Goal: Task Accomplishment & Management: Manage account settings

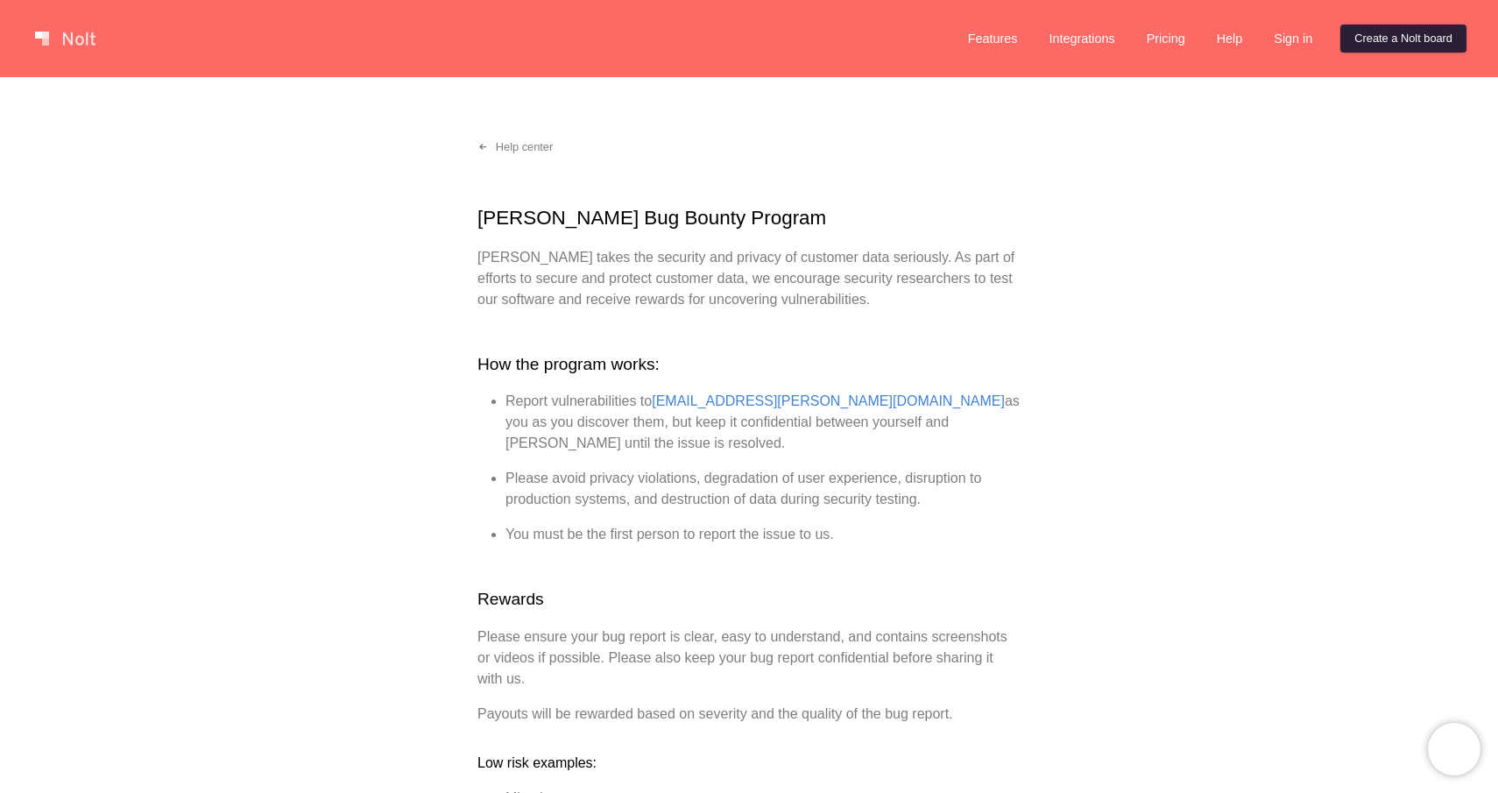
click at [1371, 40] on link "Create a Nolt board" at bounding box center [1403, 39] width 126 height 28
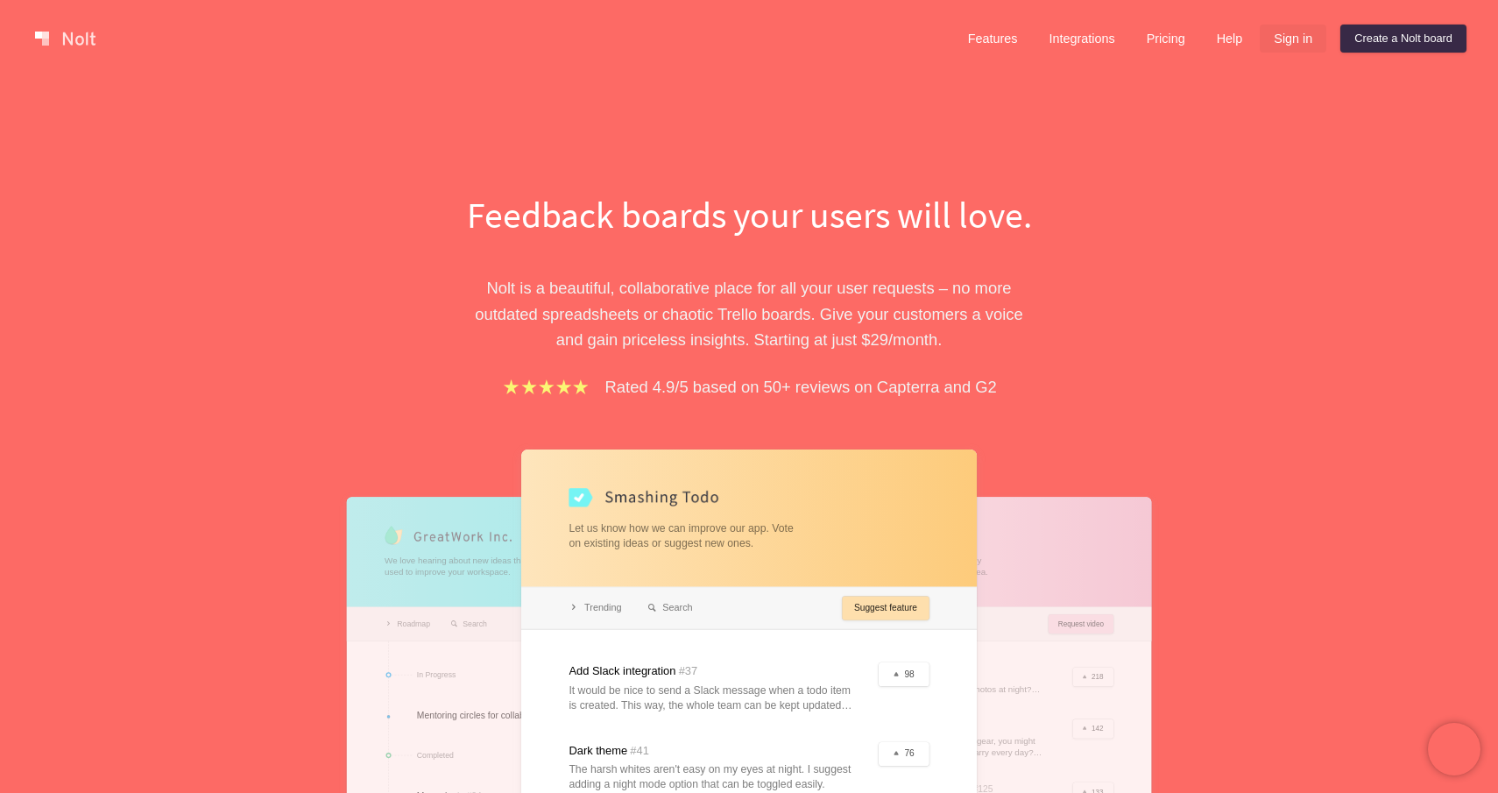
click at [1280, 49] on link "Sign in" at bounding box center [1293, 39] width 67 height 28
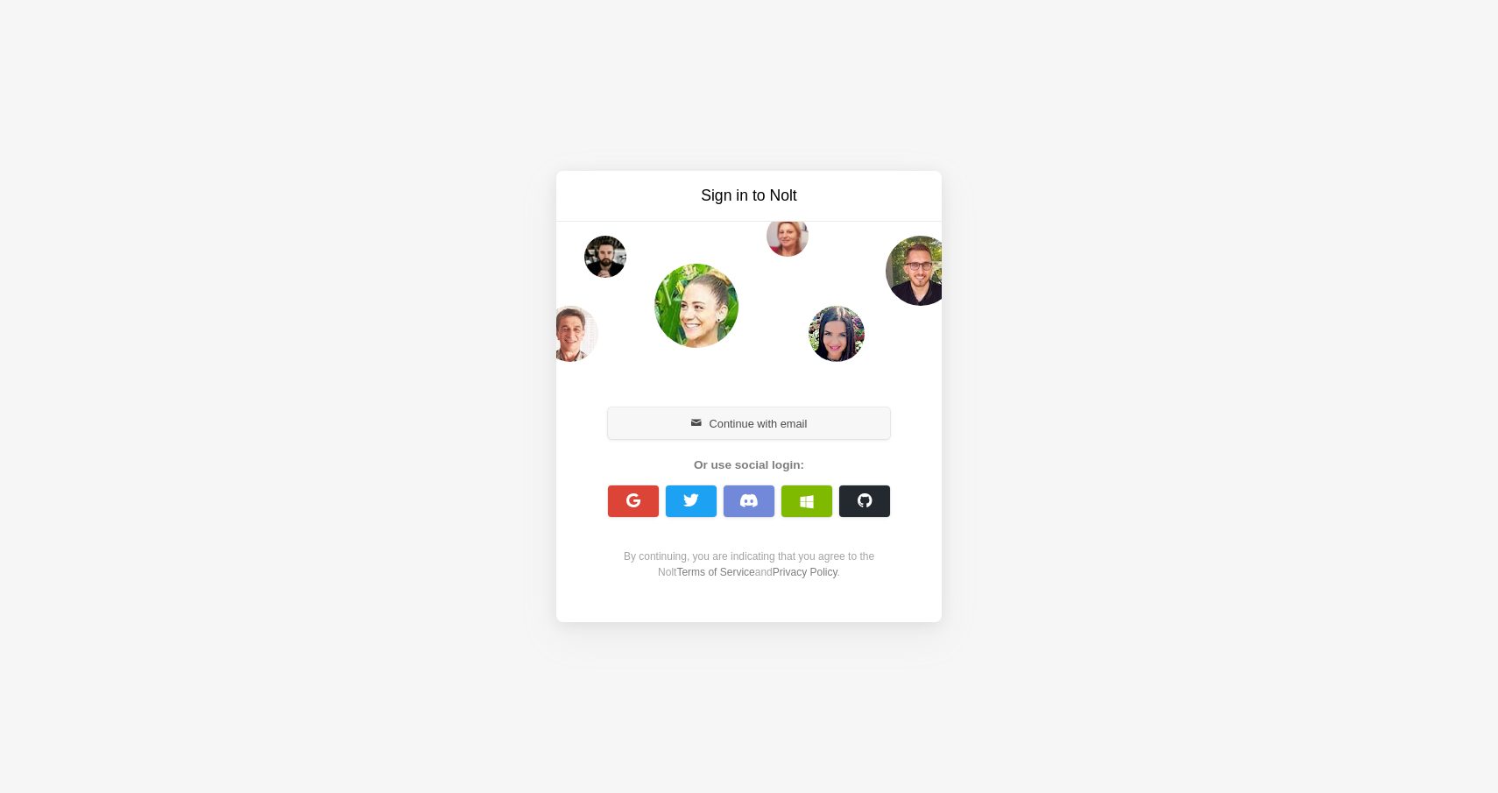
click at [766, 418] on button "Continue with email" at bounding box center [749, 423] width 282 height 32
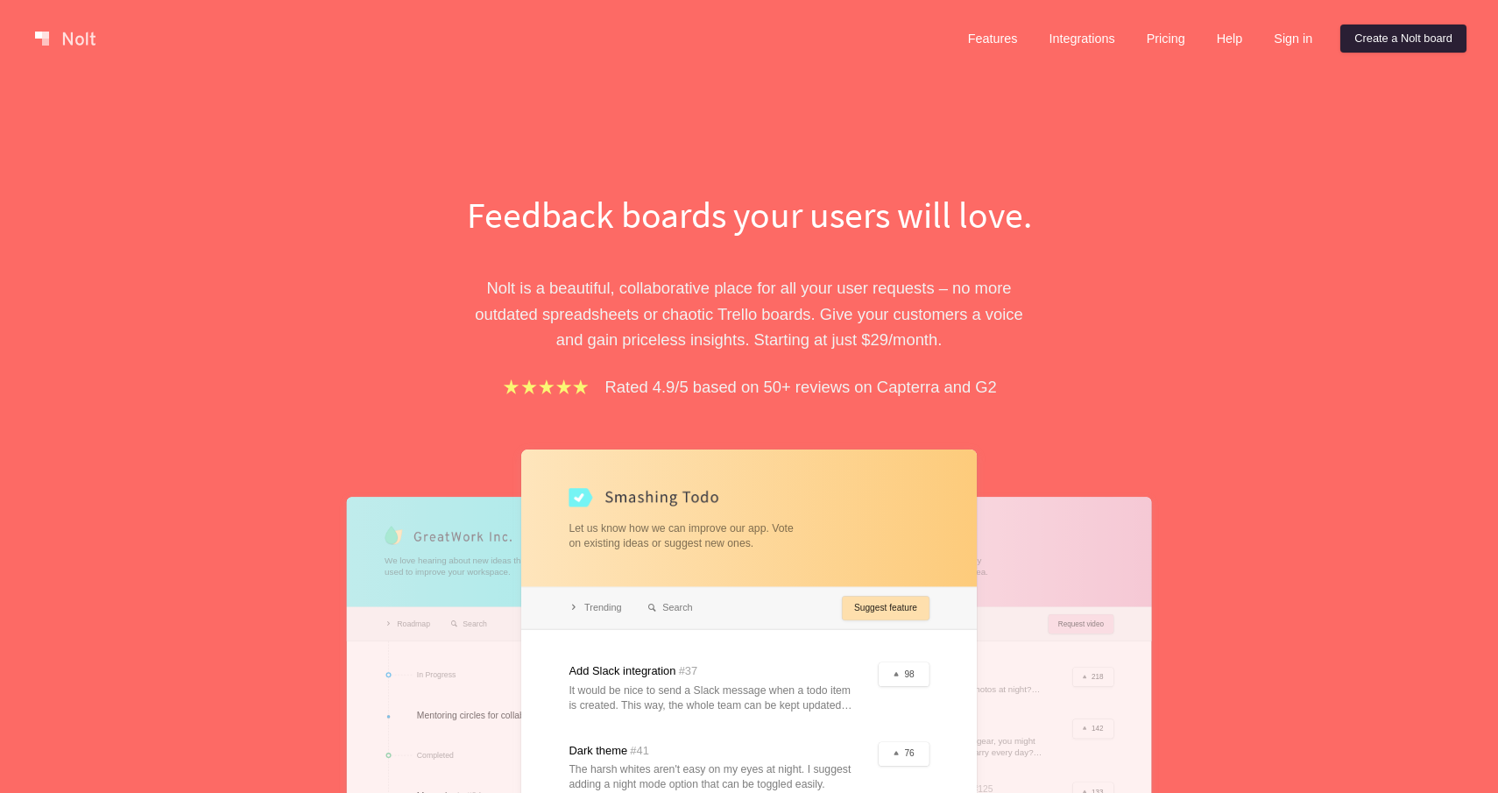
click at [1422, 38] on link "Create a Nolt board" at bounding box center [1403, 39] width 126 height 28
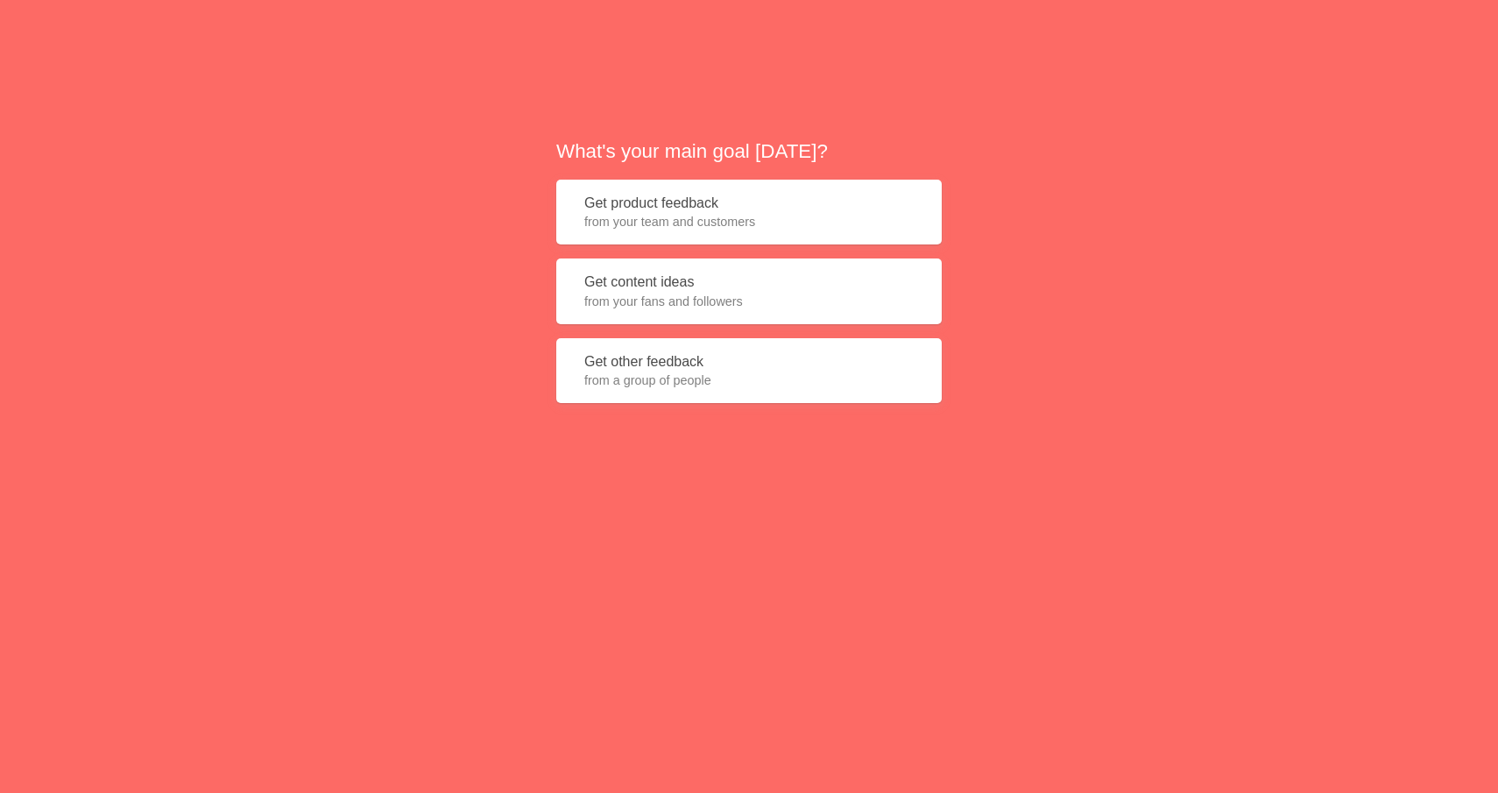
click at [696, 212] on button "Get product feedback from your team and customers" at bounding box center [748, 213] width 385 height 66
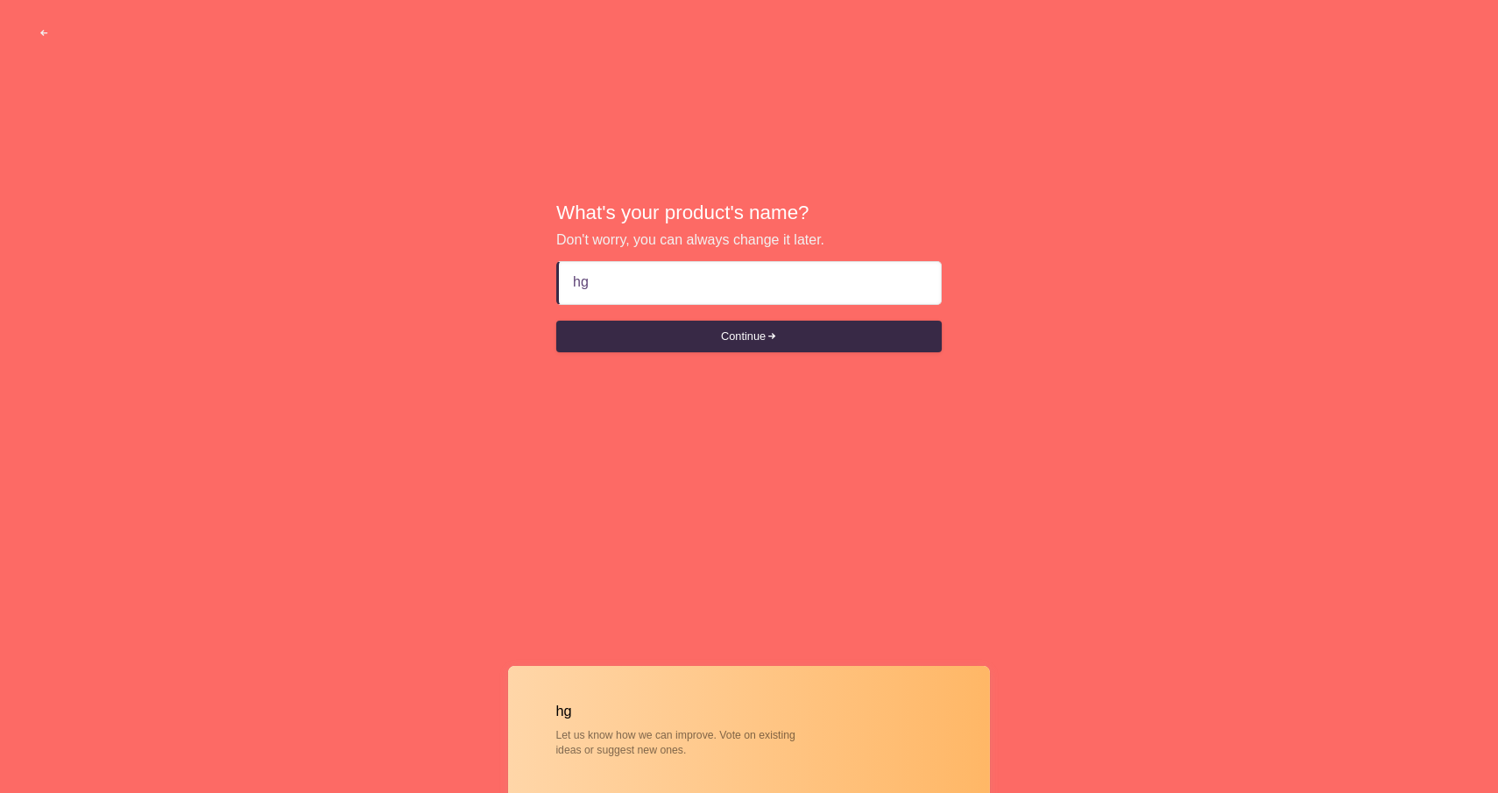
type input "h"
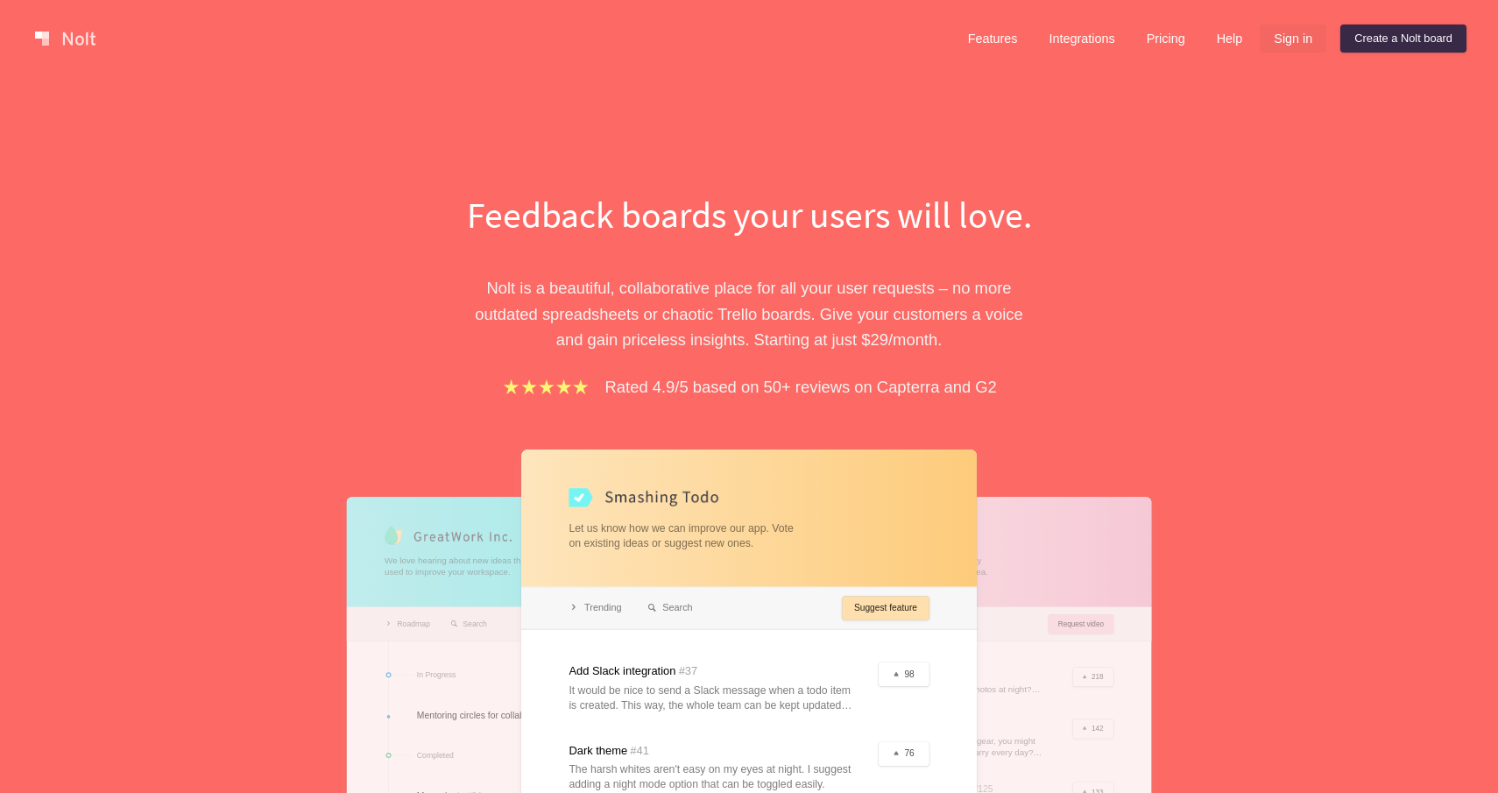
click at [1286, 39] on link "Sign in" at bounding box center [1293, 39] width 67 height 28
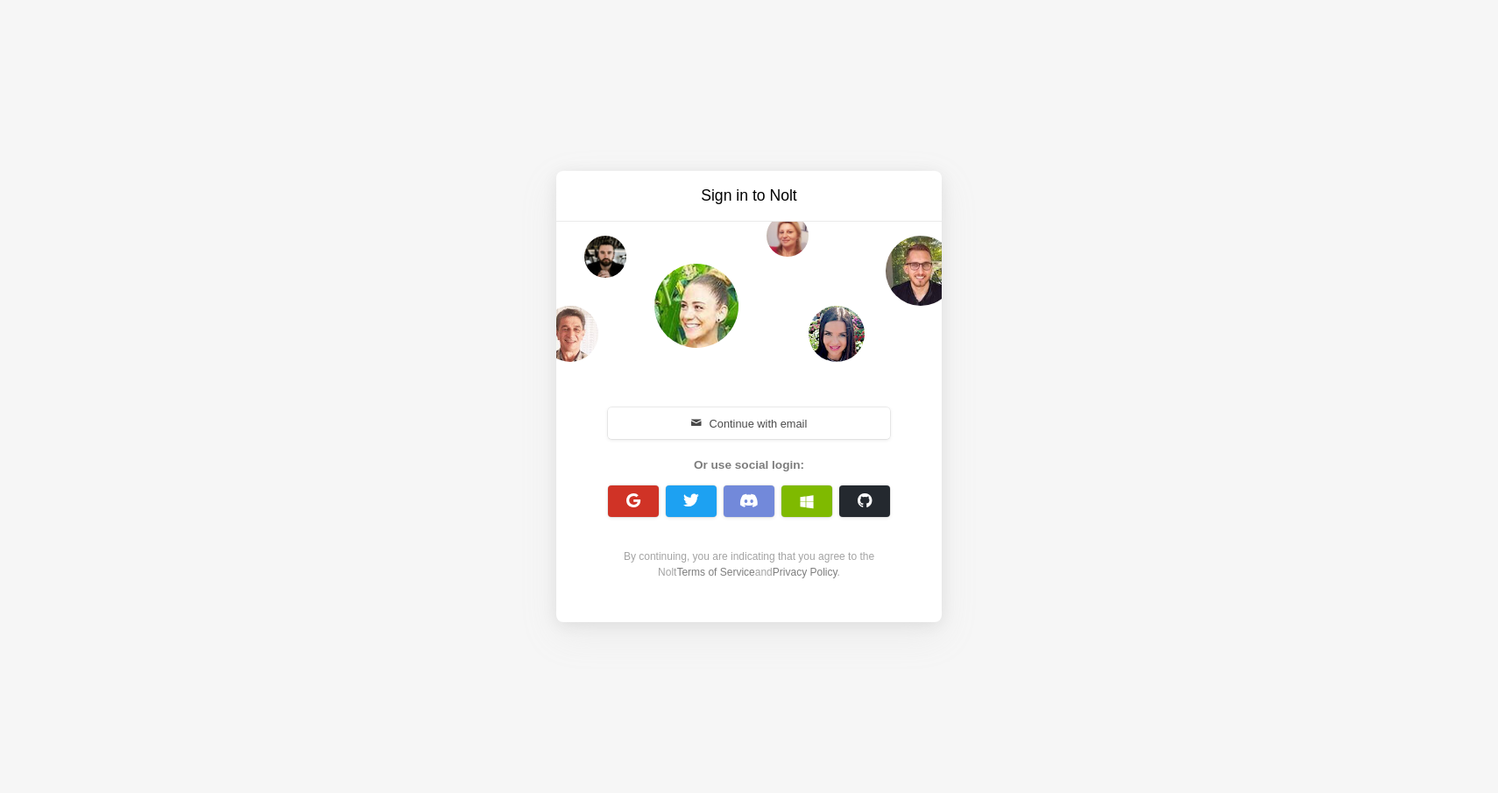
click at [630, 503] on span "button" at bounding box center [633, 500] width 17 height 17
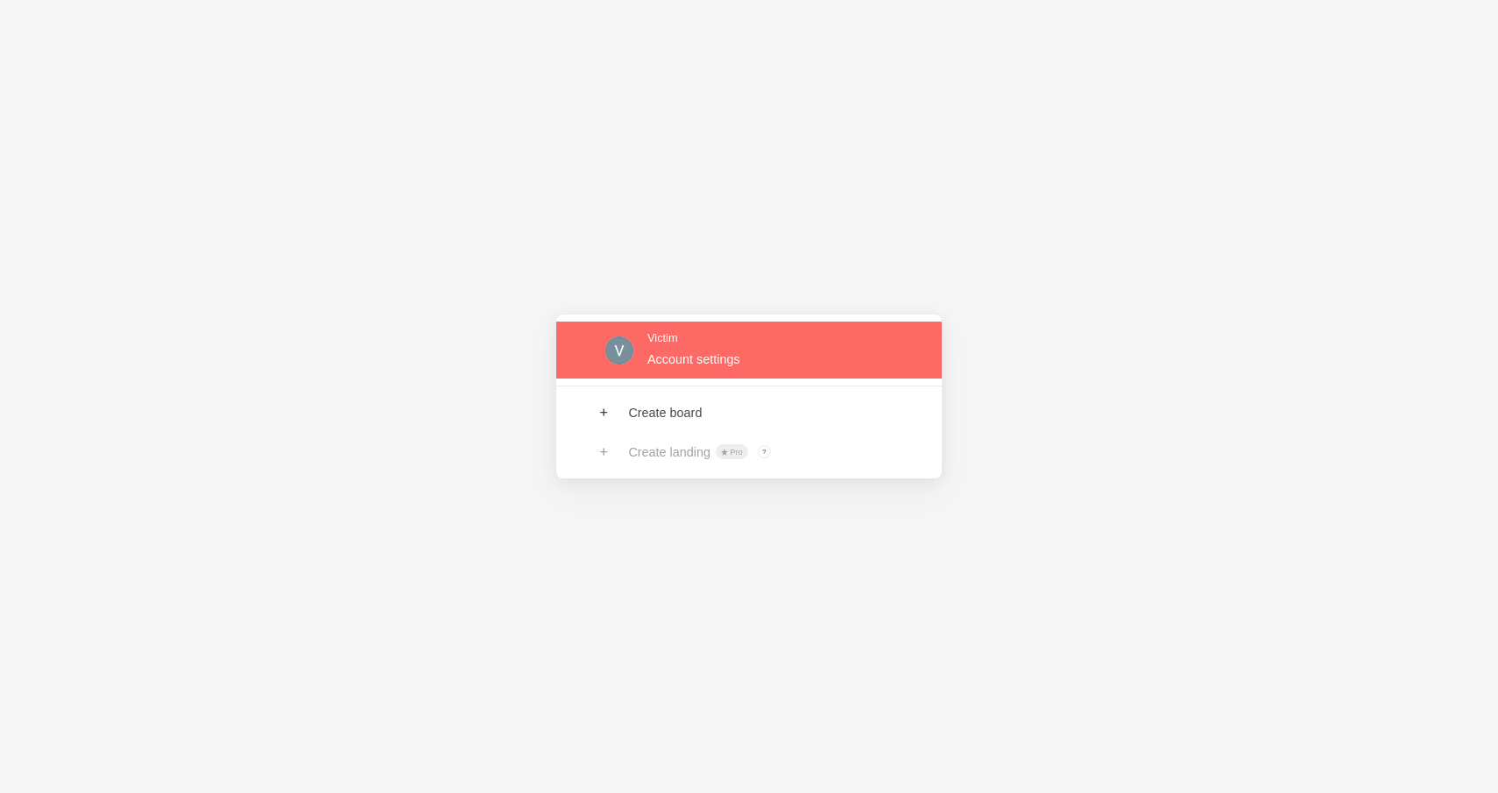
click at [647, 351] on link at bounding box center [748, 349] width 385 height 57
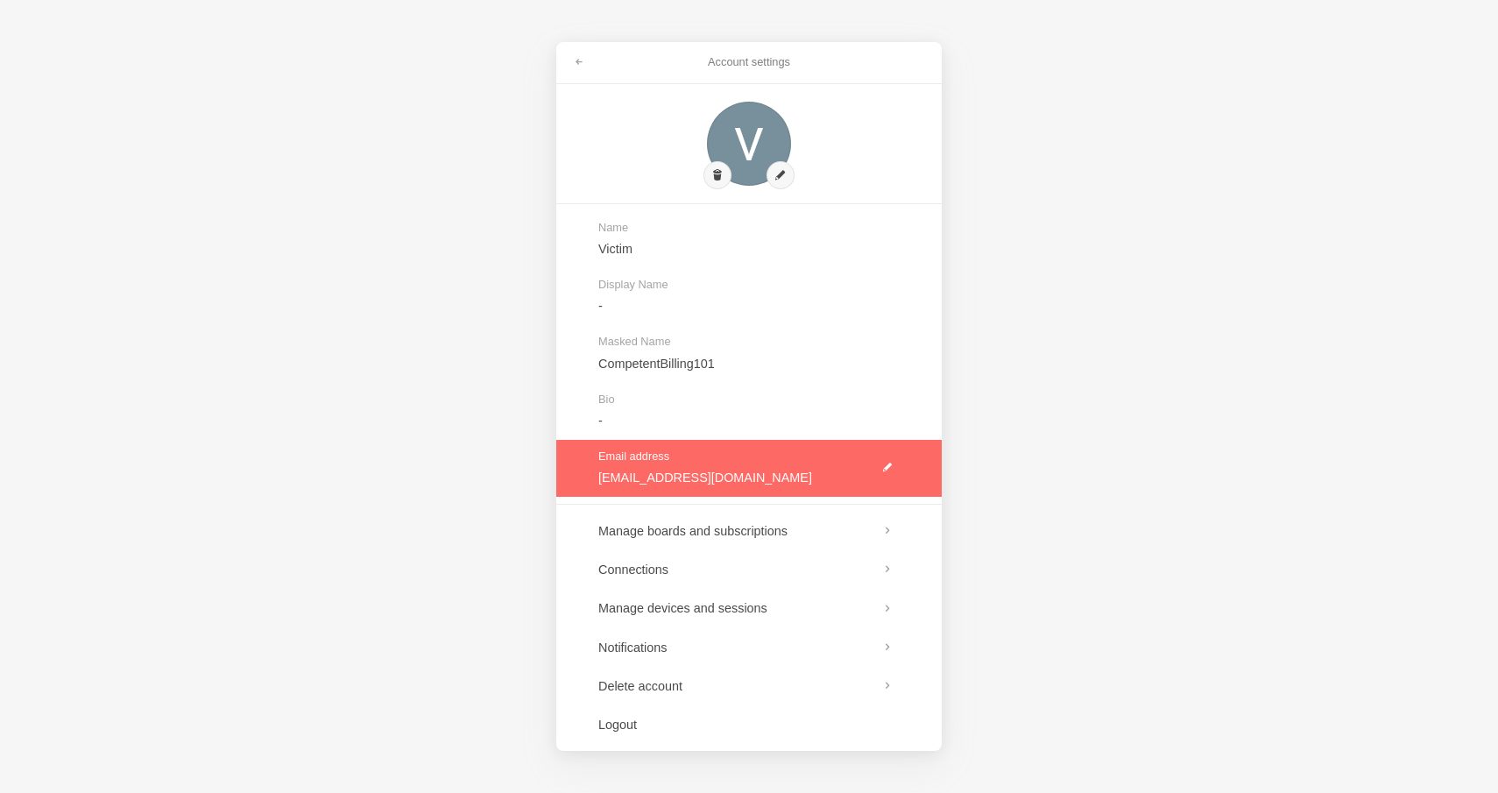
click at [705, 473] on link at bounding box center [748, 468] width 385 height 57
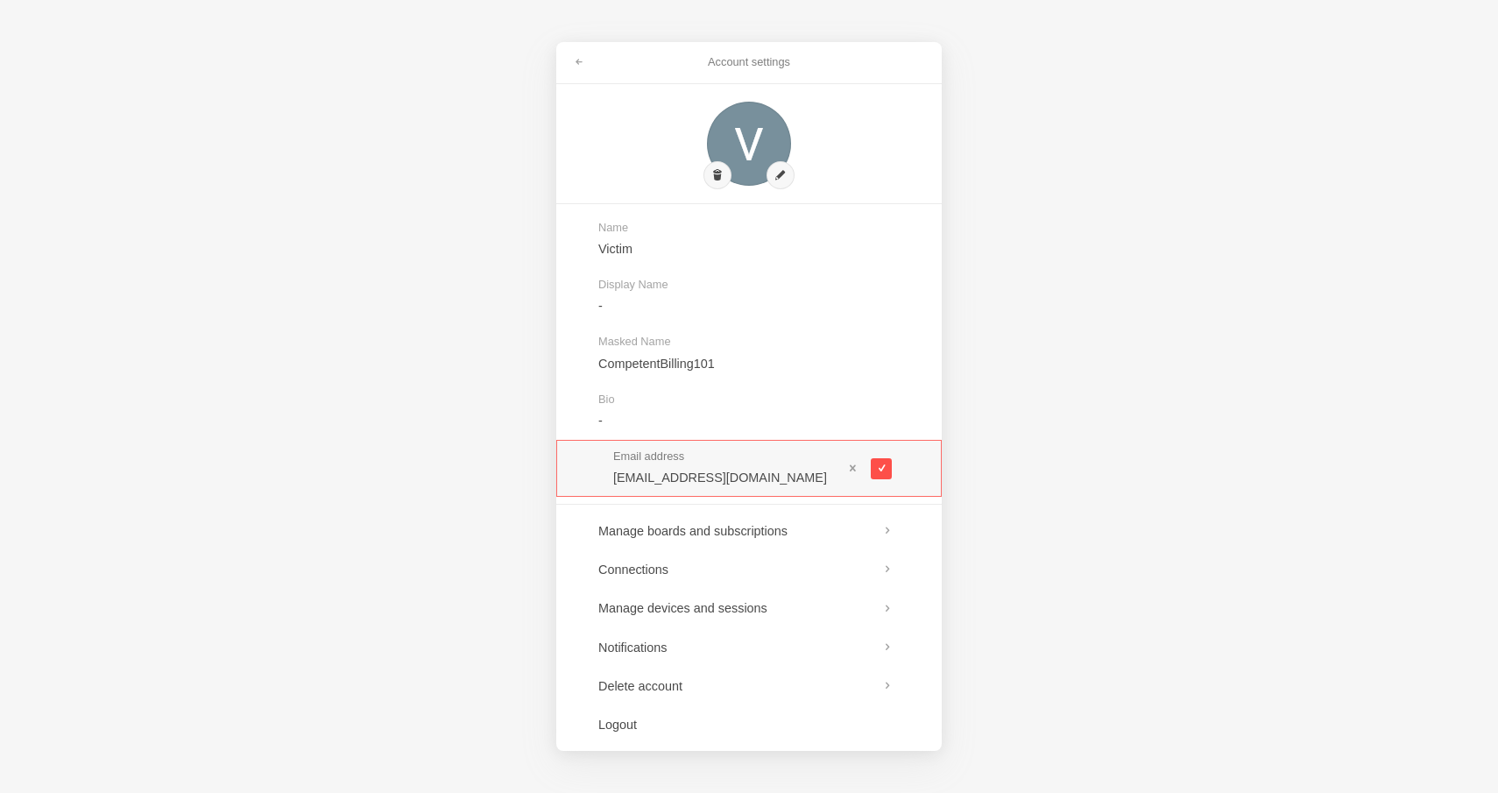
click at [876, 476] on button at bounding box center [881, 468] width 21 height 21
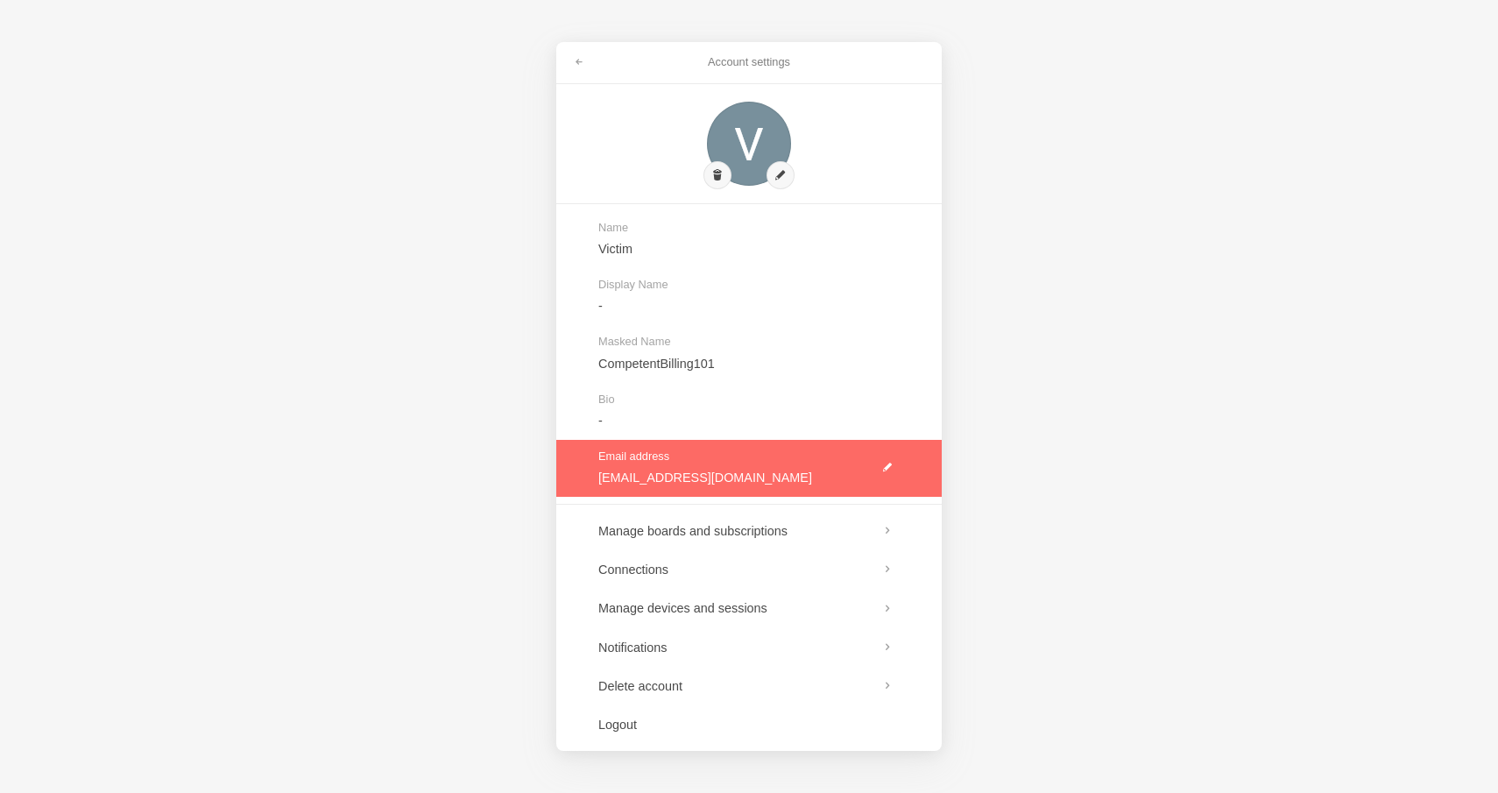
click at [816, 464] on link at bounding box center [748, 468] width 385 height 57
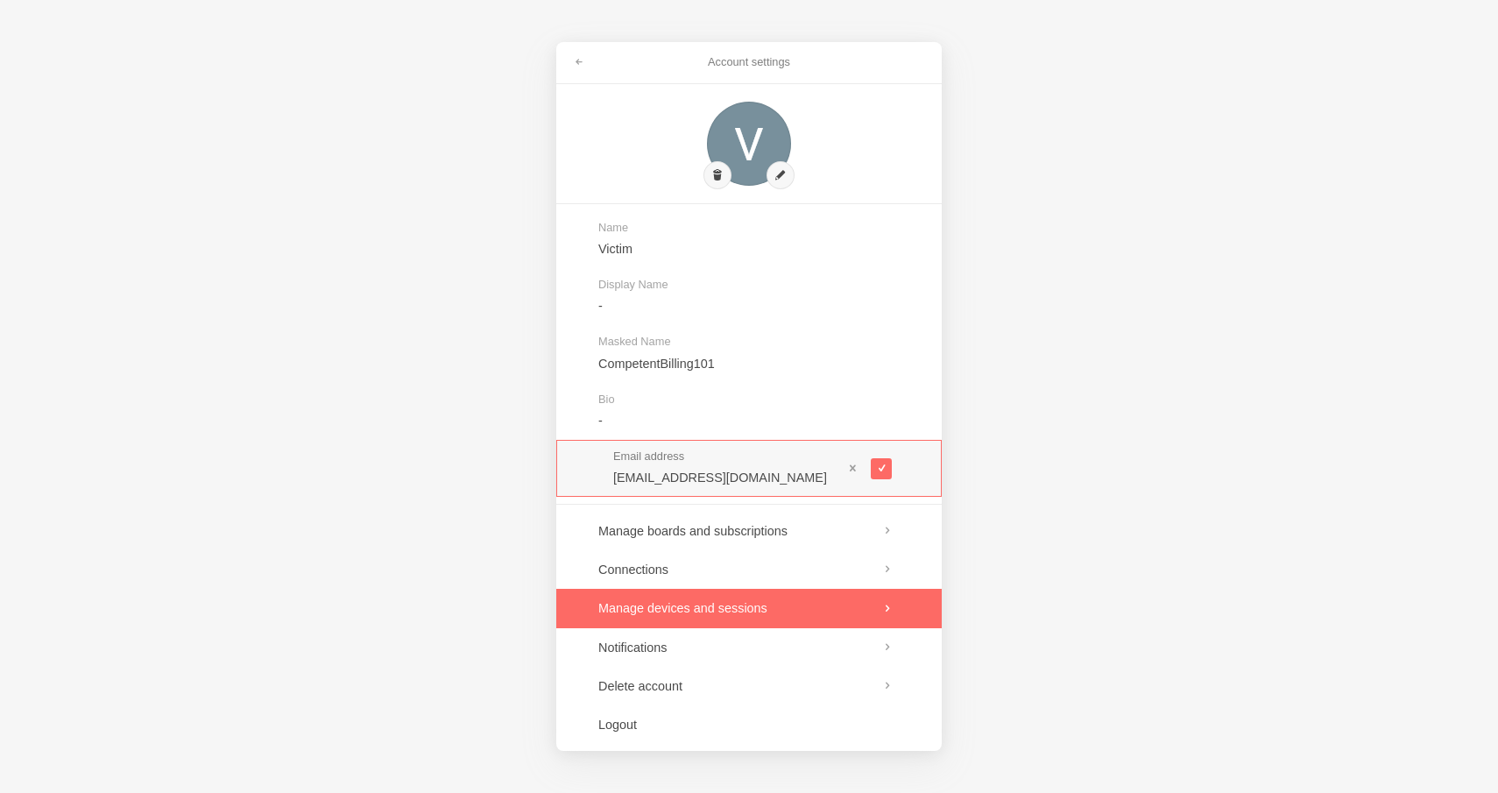
click at [765, 605] on link at bounding box center [748, 608] width 385 height 39
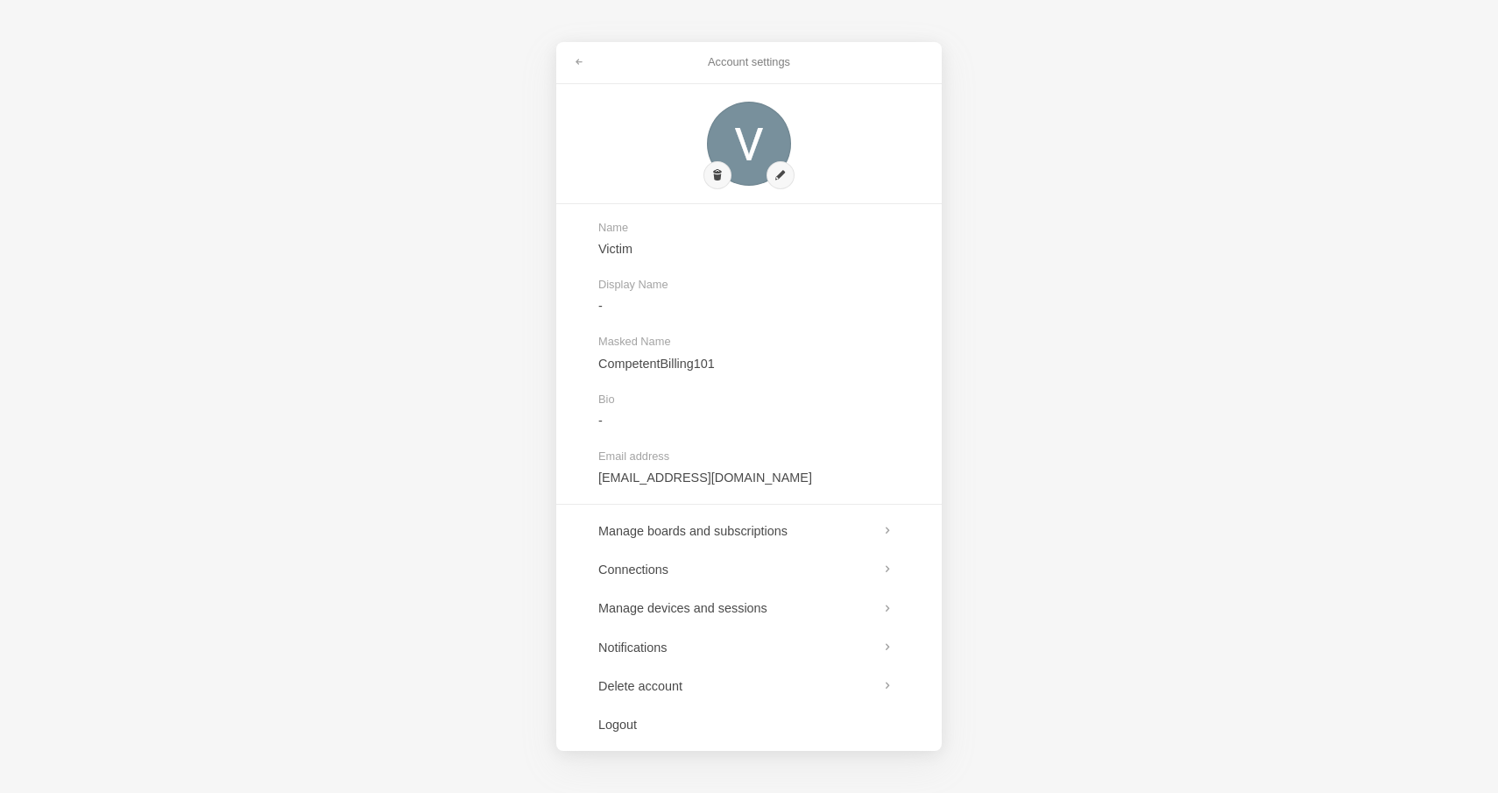
click at [1223, 503] on div "Account settings Name Victim Display Name - Masked Name CompetentBilling101 Bio…" at bounding box center [749, 396] width 1498 height 793
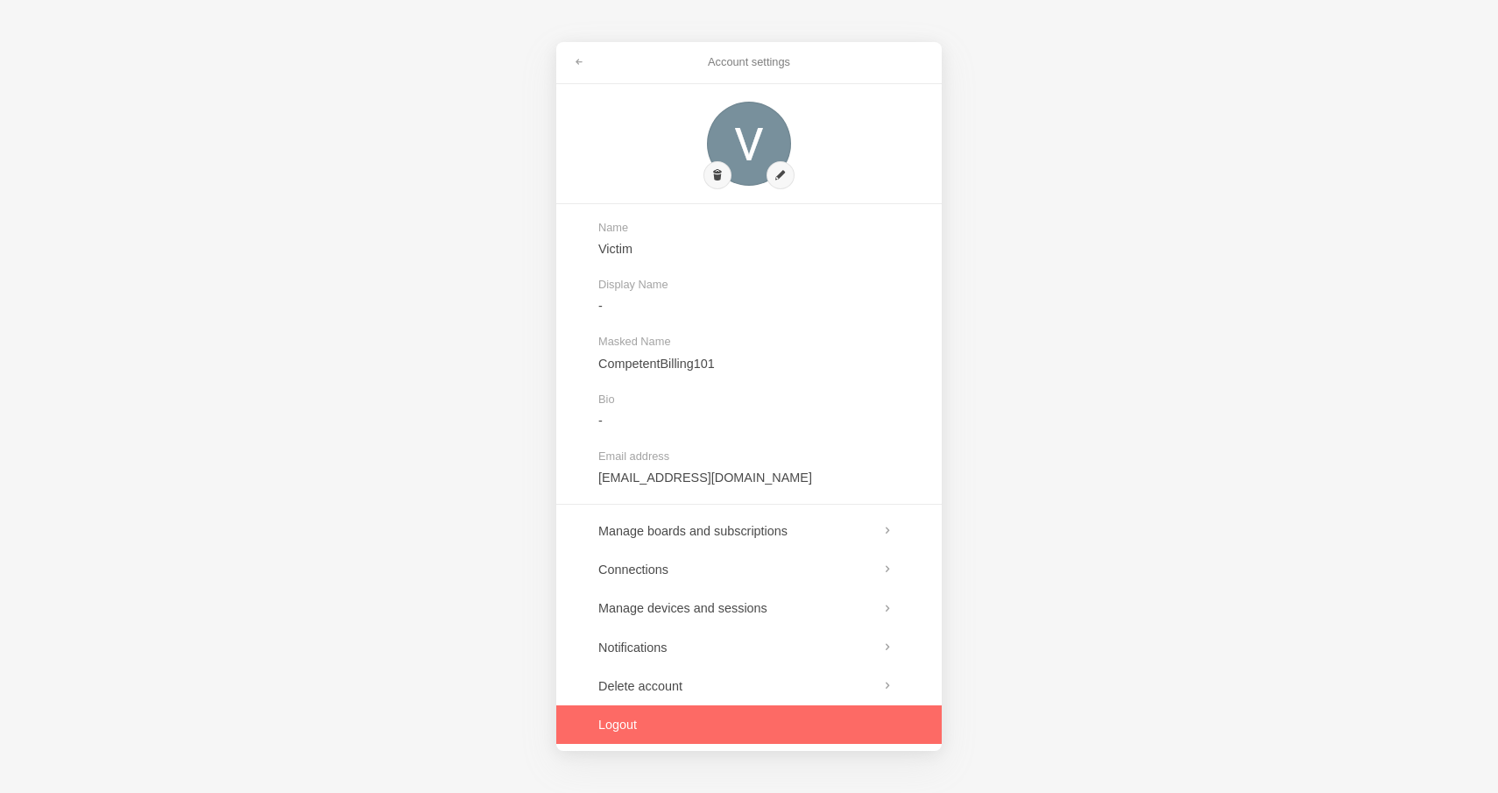
click at [662, 728] on link at bounding box center [748, 724] width 385 height 39
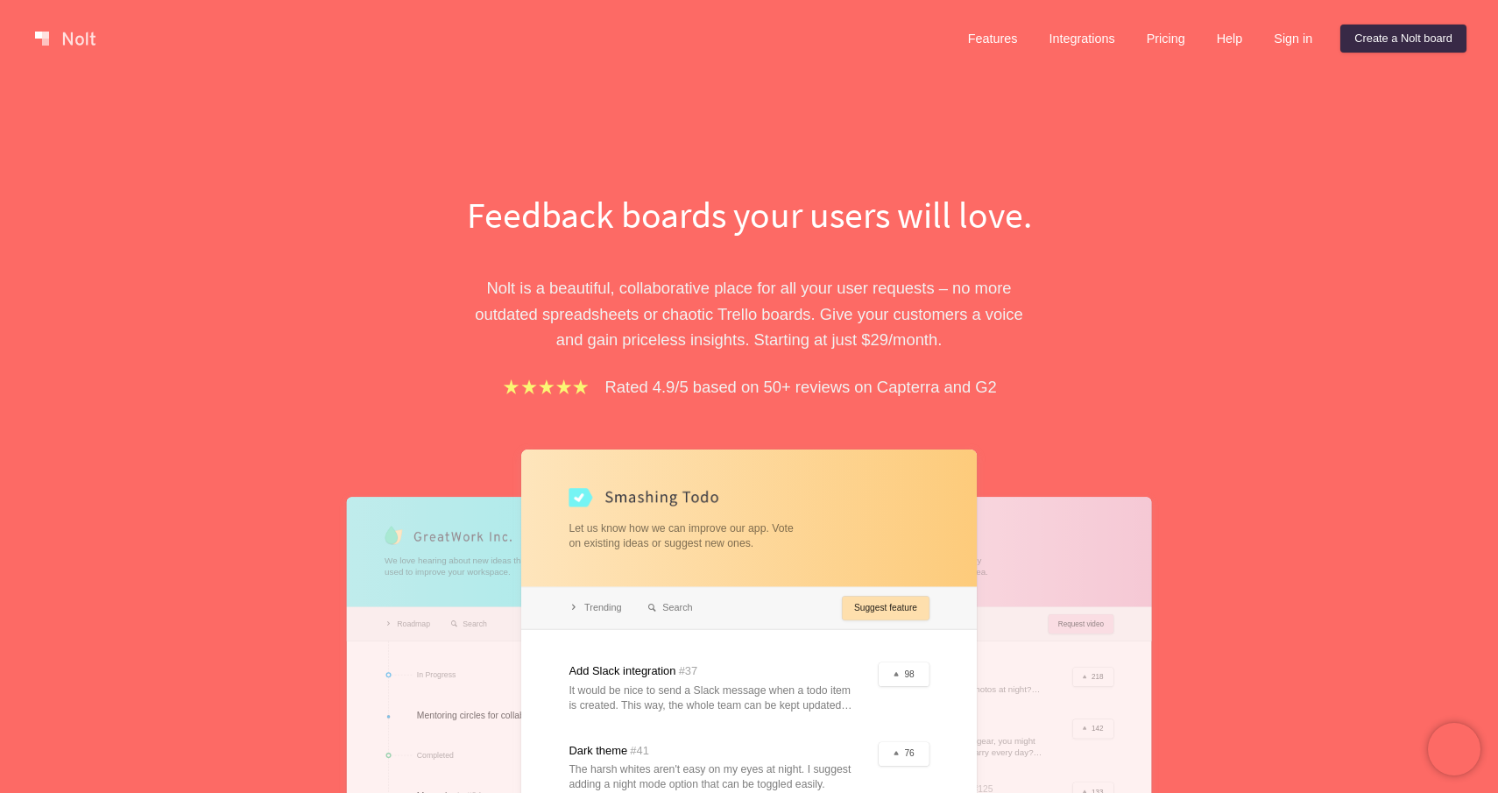
click at [1055, 424] on div "Feedback boards your users will love. [PERSON_NAME] is a beautiful, collaborati…" at bounding box center [749, 614] width 788 height 851
